Goal: Browse casually

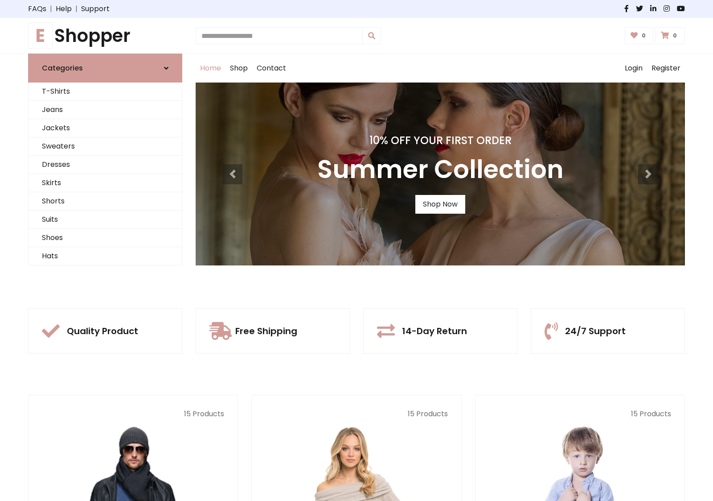
click at [357, 250] on div "10% Off Your First Order Summer Collection Shop Now" at bounding box center [440, 173] width 489 height 183
click at [440, 204] on link "Shop Now" at bounding box center [440, 204] width 50 height 19
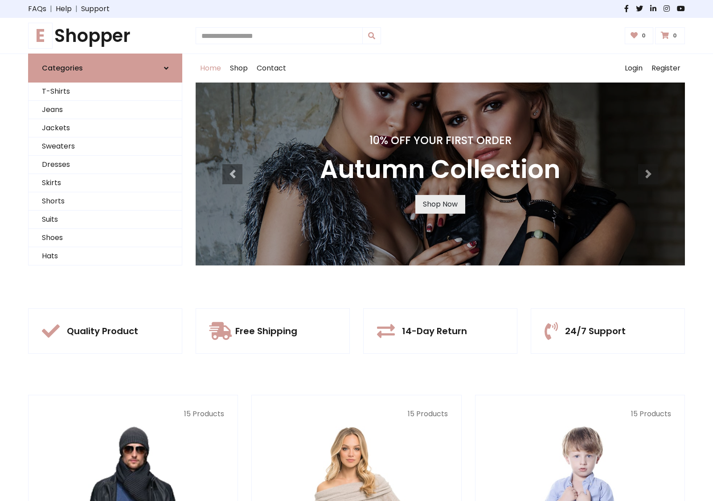
click at [440, 204] on link "Shop Now" at bounding box center [440, 204] width 50 height 19
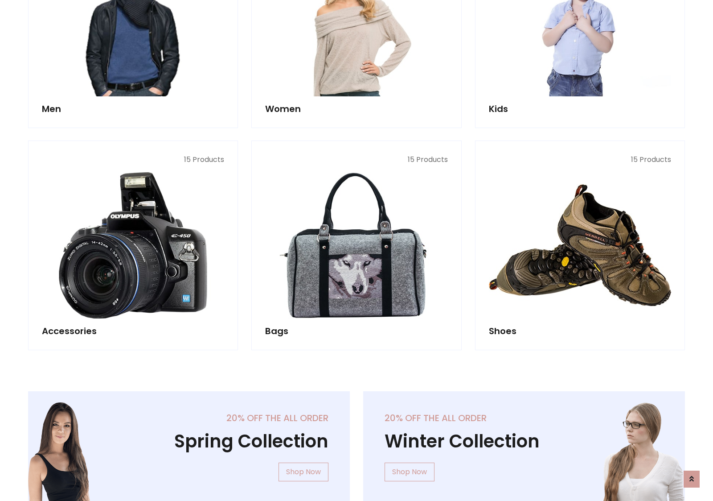
scroll to position [889, 0]
